Goal: Find specific page/section: Find specific page/section

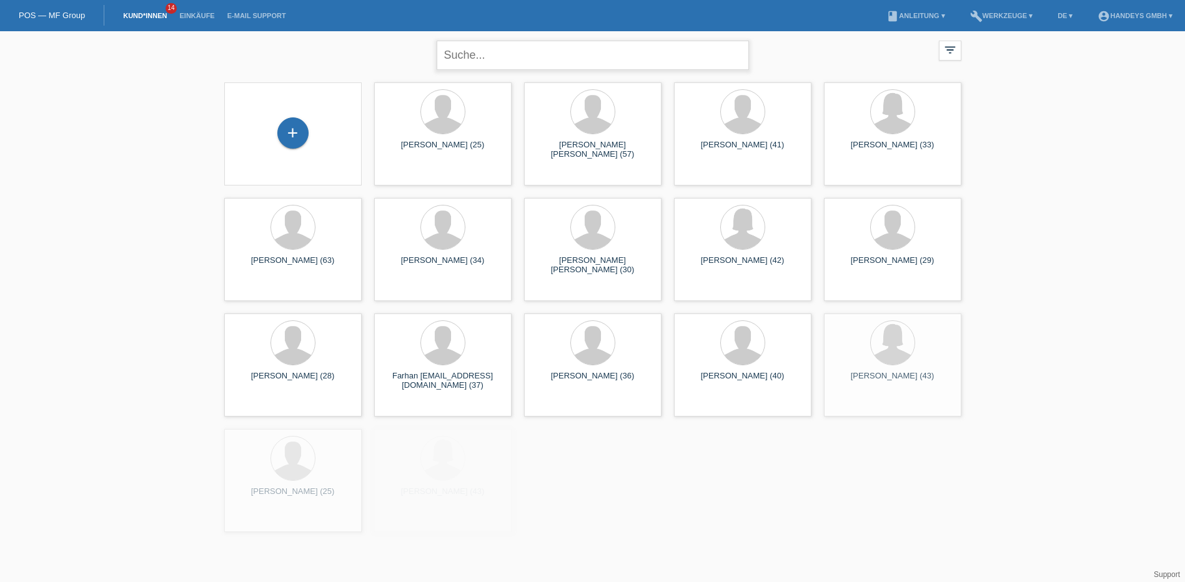
click at [495, 52] on input "text" at bounding box center [592, 55] width 312 height 29
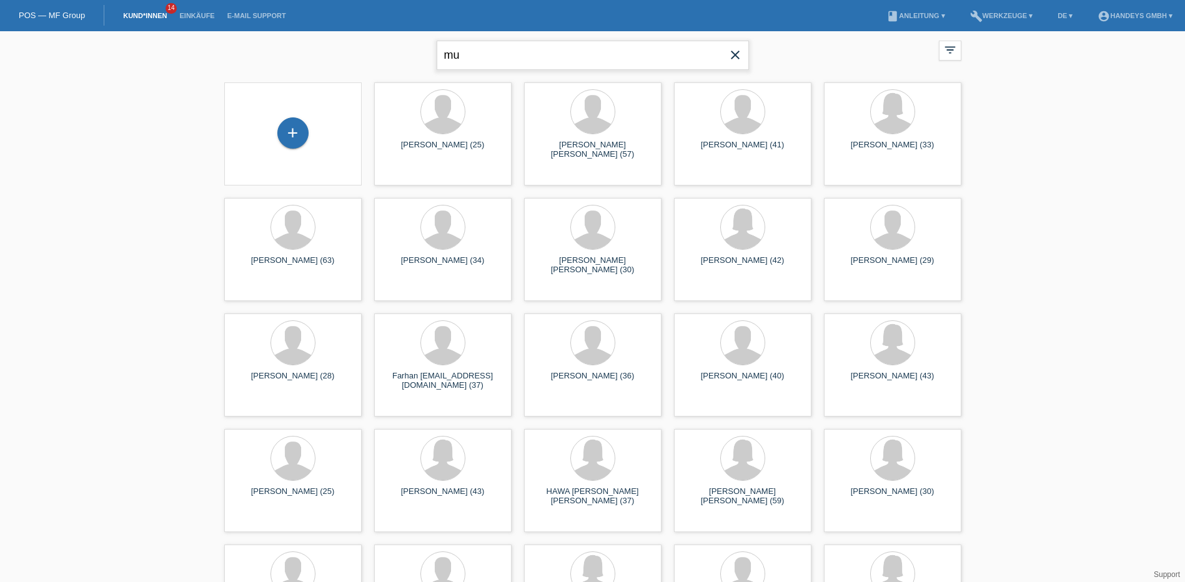
type input "m"
type input "kumararuban"
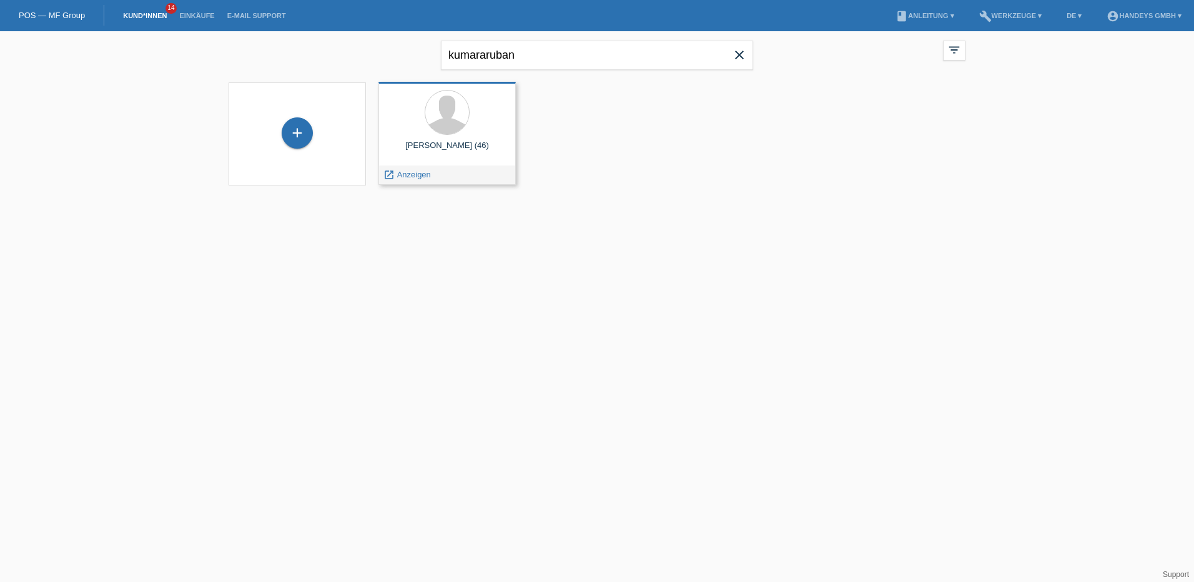
click at [438, 152] on div "KUMARARUBAN MURUGAIAH (46)" at bounding box center [446, 151] width 117 height 20
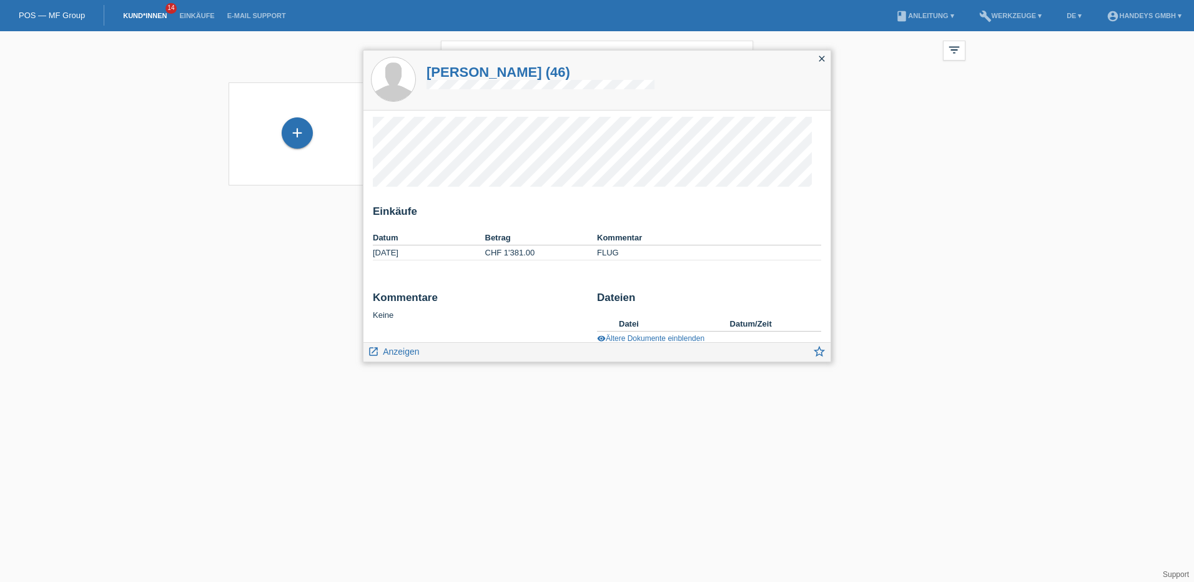
click at [822, 56] on icon "close" at bounding box center [822, 59] width 10 height 10
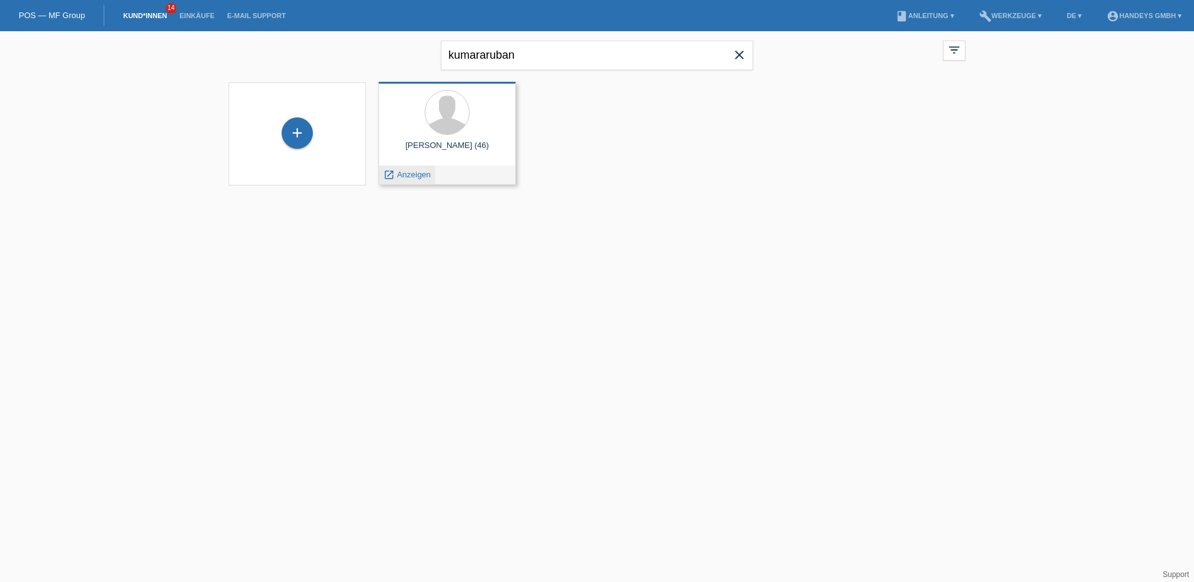
click at [412, 174] on span "Anzeigen" at bounding box center [414, 174] width 34 height 9
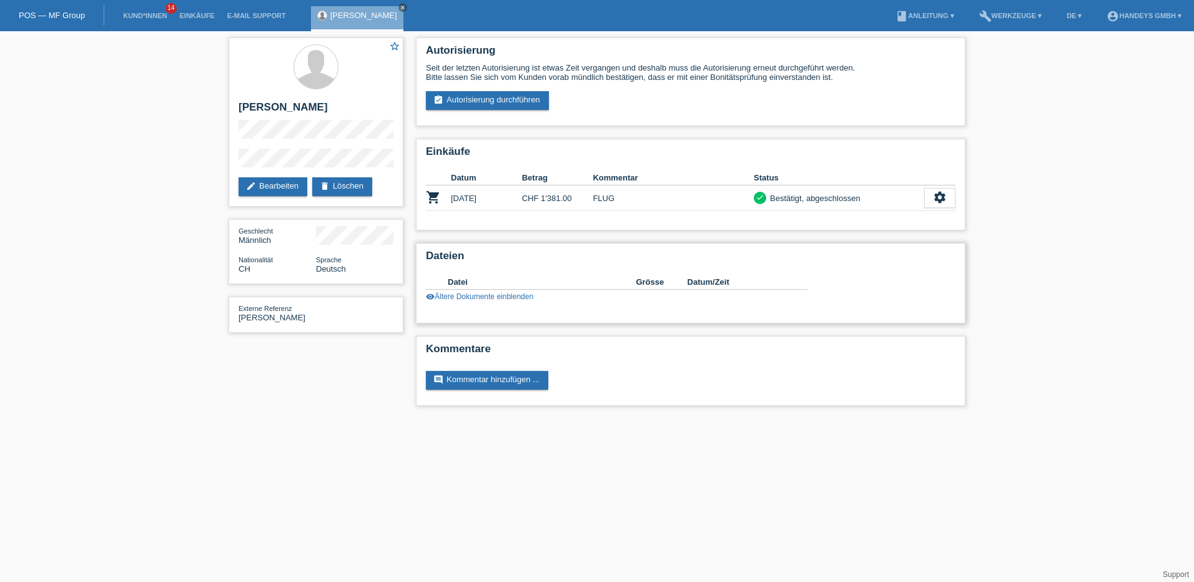
click at [502, 295] on link "visibility Ältere Dokumente einblenden" at bounding box center [479, 296] width 107 height 9
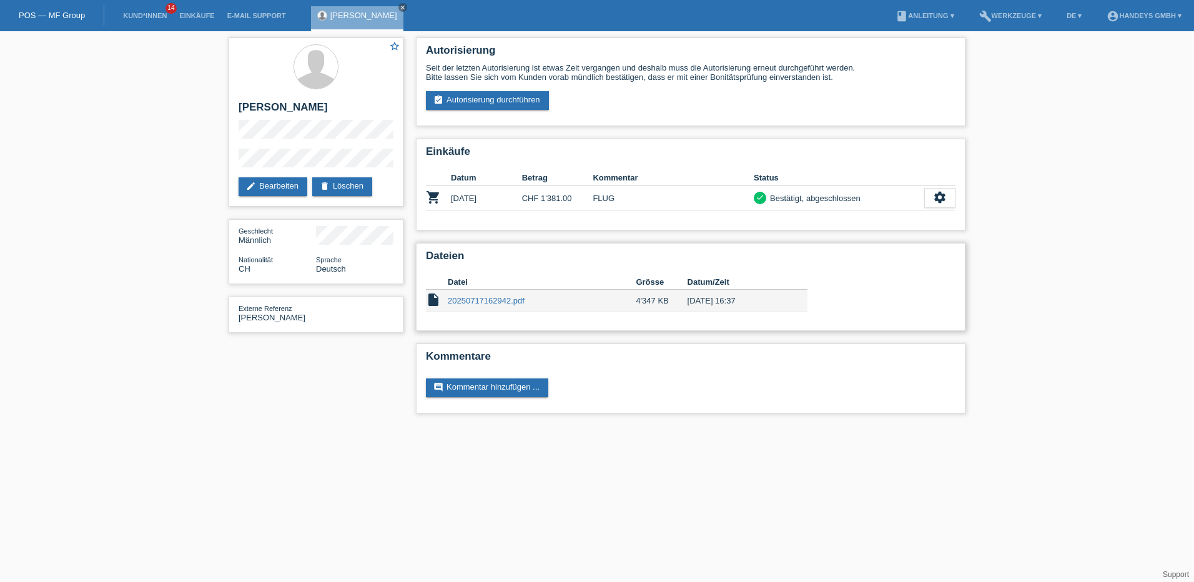
click at [458, 299] on link "20250717162942.pdf" at bounding box center [486, 300] width 77 height 9
click at [57, 9] on div "POS — MF Group" at bounding box center [52, 15] width 104 height 21
click at [56, 12] on link "POS — MF Group" at bounding box center [52, 15] width 66 height 9
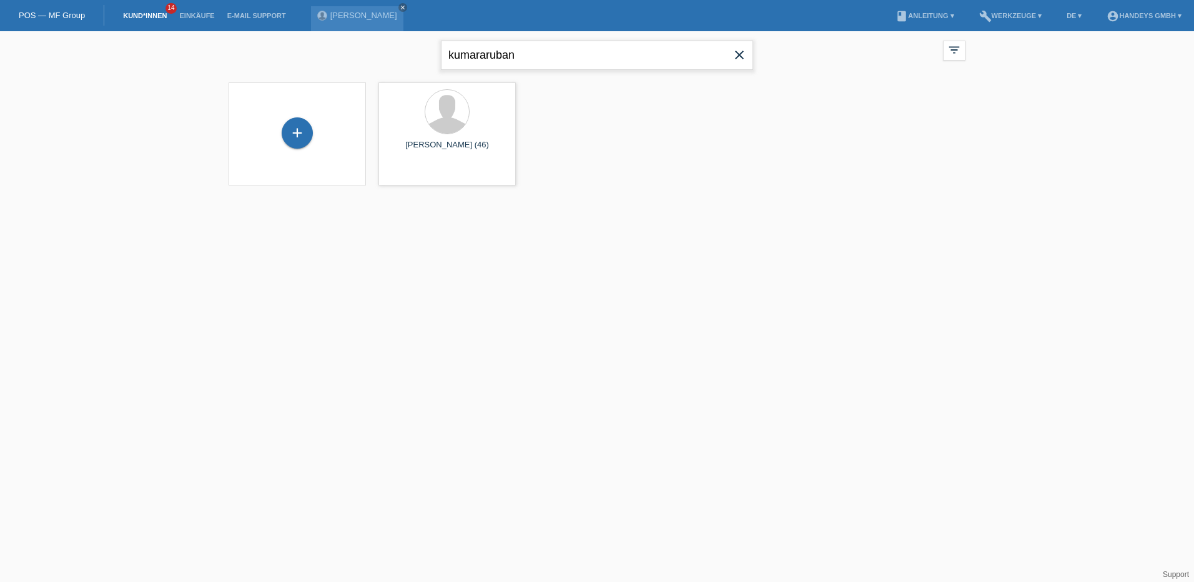
drag, startPoint x: 517, startPoint y: 55, endPoint x: 402, endPoint y: 55, distance: 115.5
click at [402, 55] on div "kumararuban close filter_list view_module Alle Kund*innen anzeigen star Markier…" at bounding box center [596, 53] width 749 height 45
type input "abdi hirey"
click at [412, 175] on span "Anzeigen" at bounding box center [414, 174] width 34 height 9
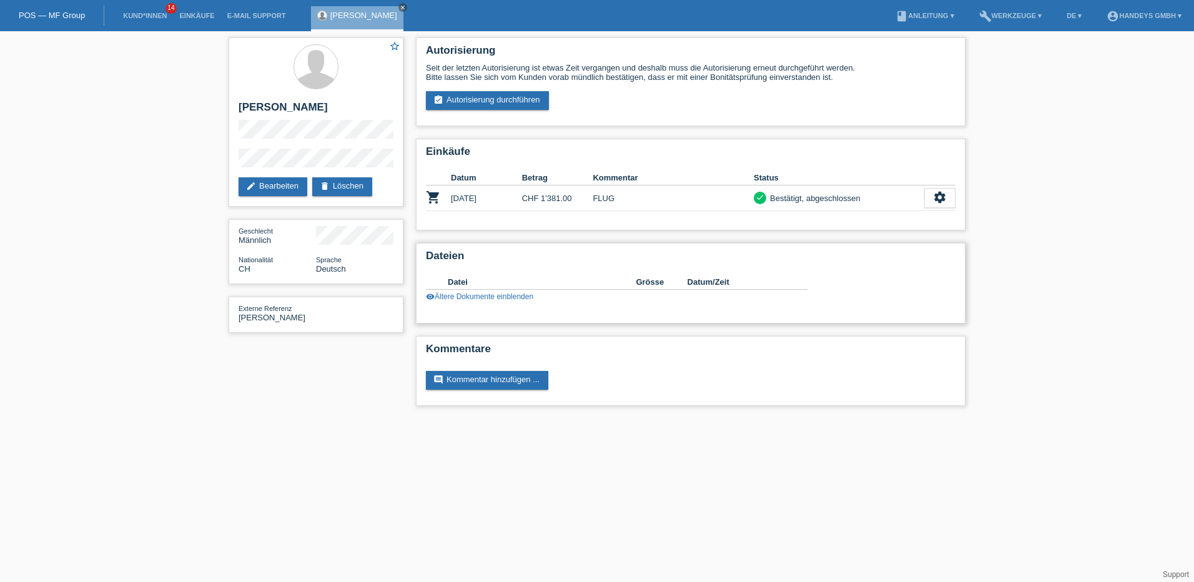
click at [446, 296] on link "visibility Ältere Dokumente einblenden" at bounding box center [479, 296] width 107 height 9
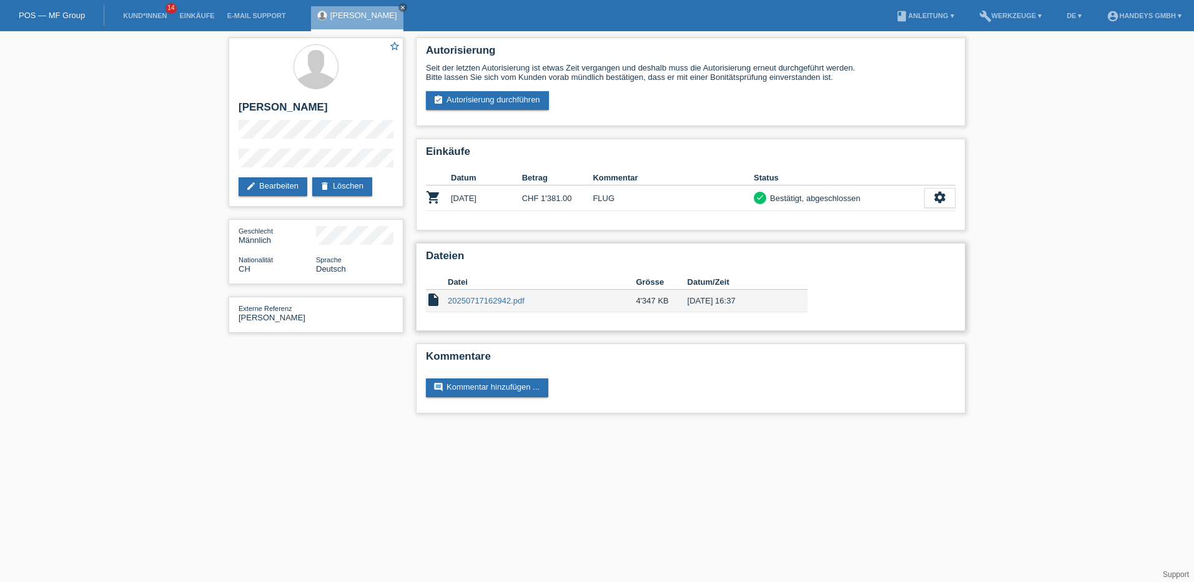
click at [457, 302] on link "20250717162942.pdf" at bounding box center [486, 300] width 77 height 9
click at [52, 14] on link "POS — MF Group" at bounding box center [52, 15] width 66 height 9
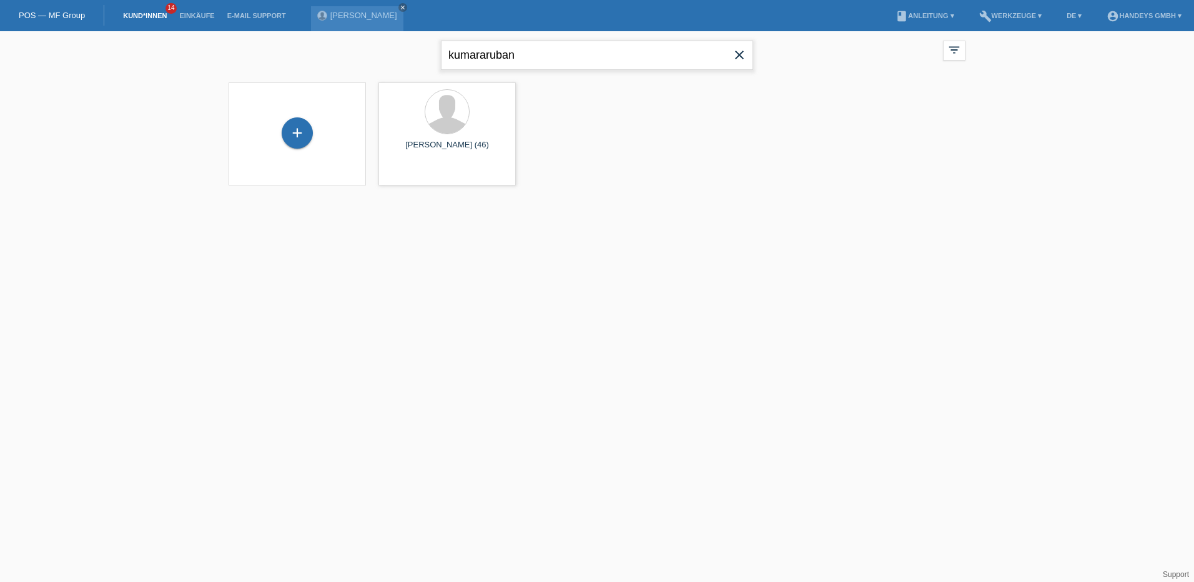
drag, startPoint x: 530, startPoint y: 56, endPoint x: 427, endPoint y: 56, distance: 103.0
click at [427, 56] on div "kumararuban close filter_list view_module Alle Kund*innen anzeigen star Markier…" at bounding box center [596, 53] width 749 height 45
type input "abdi hirey"
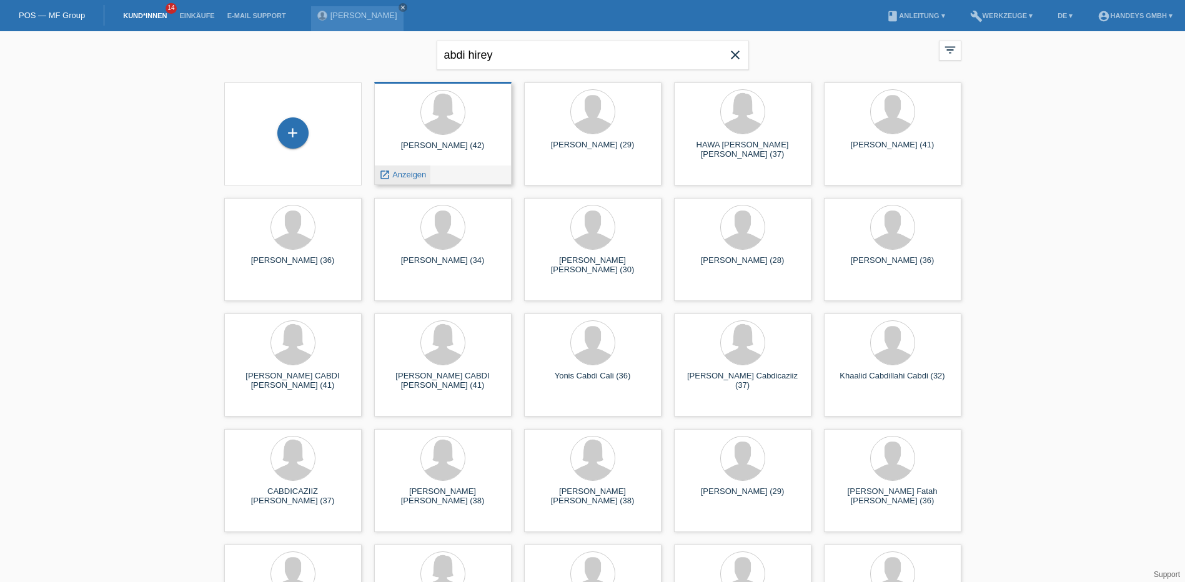
click at [414, 172] on span "Anzeigen" at bounding box center [409, 174] width 34 height 9
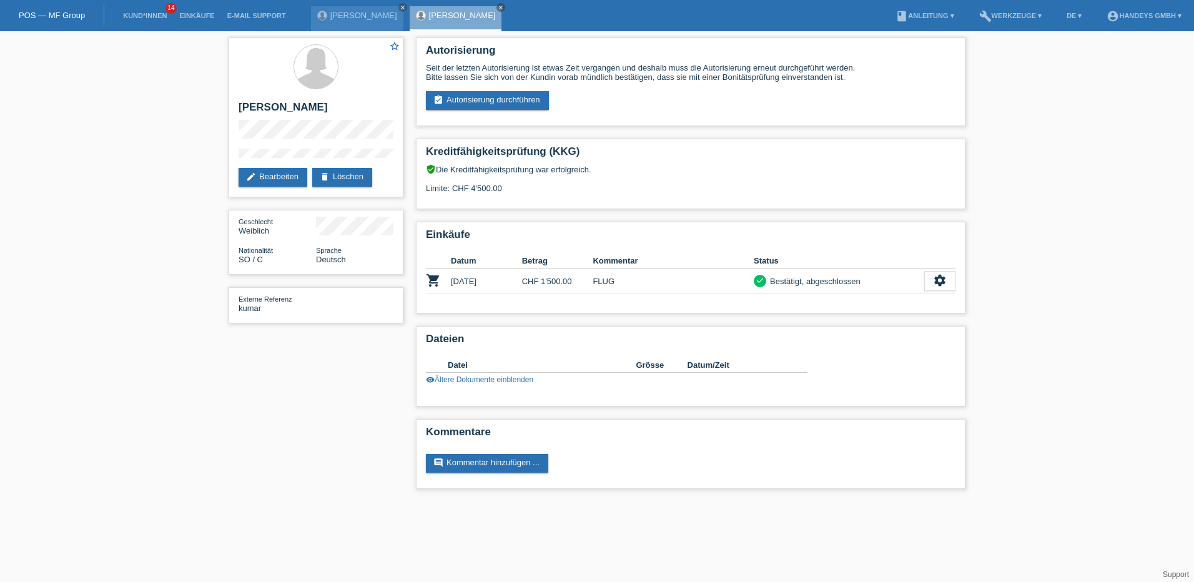
click at [438, 146] on h2 "Kreditfähigkeitsprüfung (KKG)" at bounding box center [691, 154] width 530 height 19
click at [450, 380] on link "visibility Ältere Dokumente einblenden" at bounding box center [479, 379] width 107 height 9
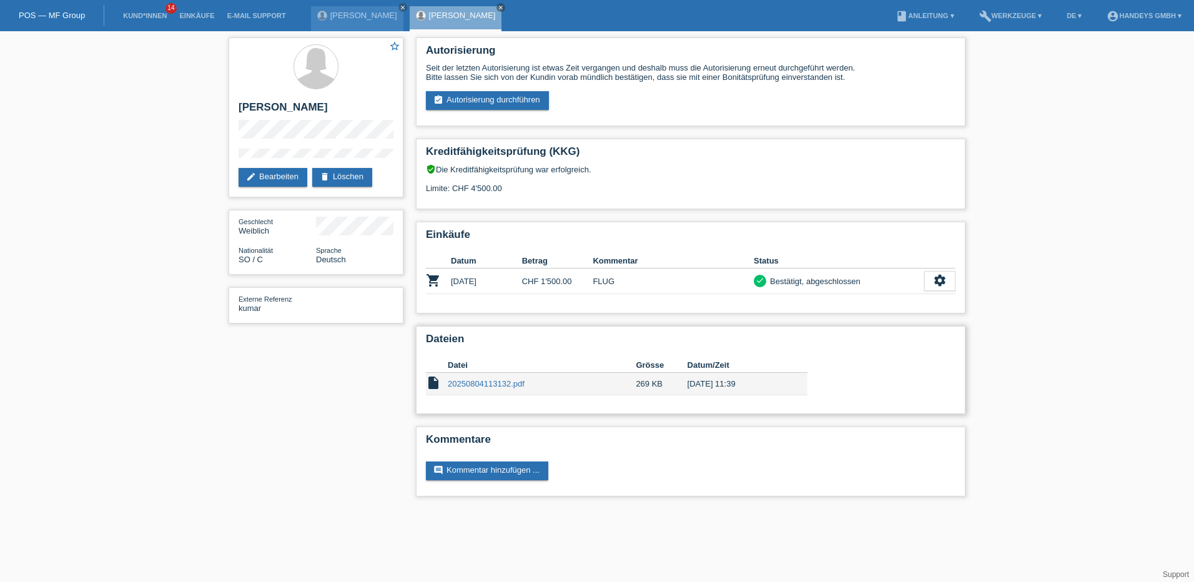
click at [496, 383] on link "20250804113132.pdf" at bounding box center [486, 383] width 77 height 9
